Goal: Find specific page/section: Find specific page/section

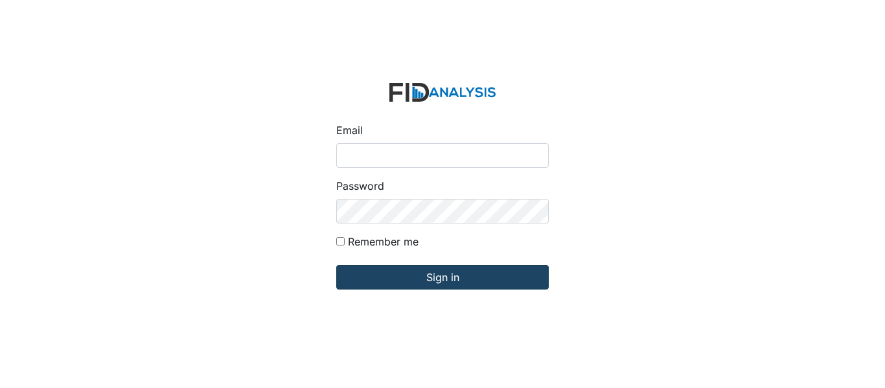
type input "[EMAIL_ADDRESS][PERSON_NAME][DOMAIN_NAME]"
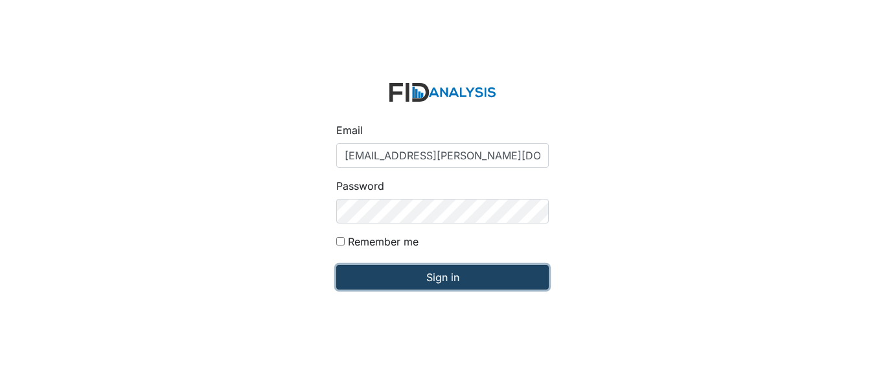
click at [444, 271] on input "Sign in" at bounding box center [442, 277] width 212 height 25
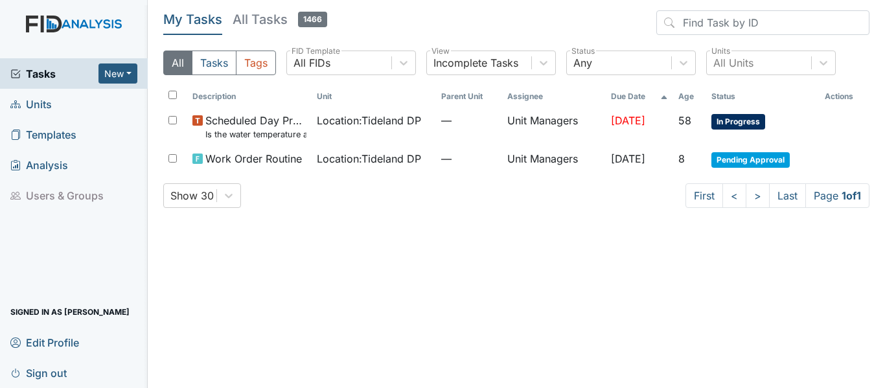
click at [86, 103] on link "Units" at bounding box center [74, 104] width 148 height 30
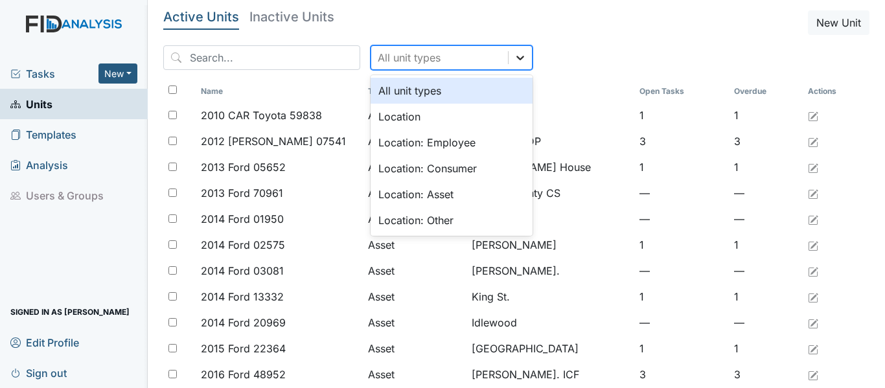
click at [509, 60] on div at bounding box center [520, 57] width 23 height 23
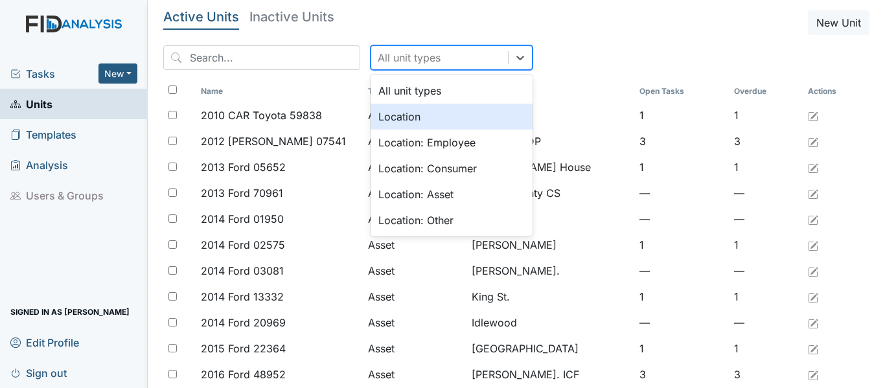
click at [433, 116] on div "Location" at bounding box center [452, 117] width 162 height 26
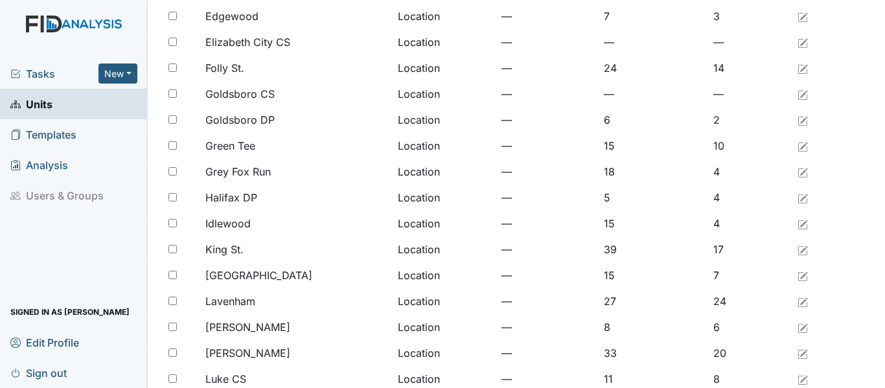
scroll to position [1066, 0]
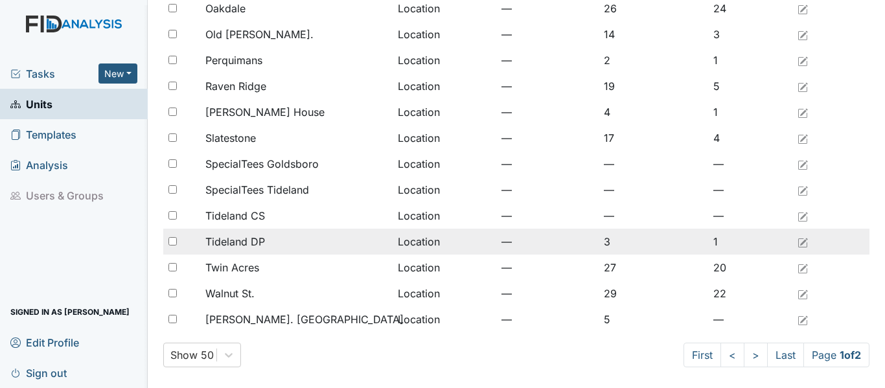
click at [250, 233] on td "Tideland DP" at bounding box center [296, 242] width 192 height 26
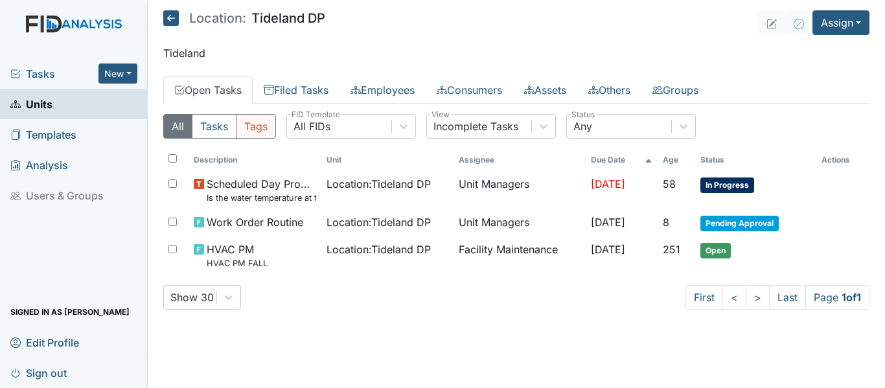
click at [255, 126] on button "Tags" at bounding box center [256, 126] width 40 height 25
